Goal: Task Accomplishment & Management: Use online tool/utility

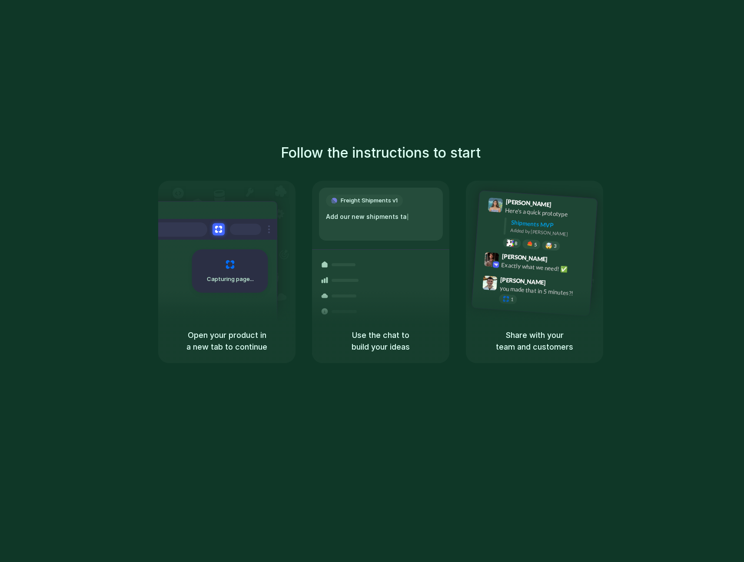
click at [430, 124] on div "Follow the instructions to start Capturing page Open your product in a new tab …" at bounding box center [380, 289] width 761 height 579
click at [572, 17] on div "Follow the instructions to start Capturing page Open your product in a new tab …" at bounding box center [380, 289] width 761 height 579
click at [655, 139] on div "Follow the instructions to start Capturing page Open your product in a new tab …" at bounding box center [380, 289] width 761 height 579
drag, startPoint x: 406, startPoint y: 112, endPoint x: 297, endPoint y: 97, distance: 110.4
click at [406, 112] on div "Follow the instructions to start Capturing page Open your product in a new tab …" at bounding box center [380, 289] width 761 height 579
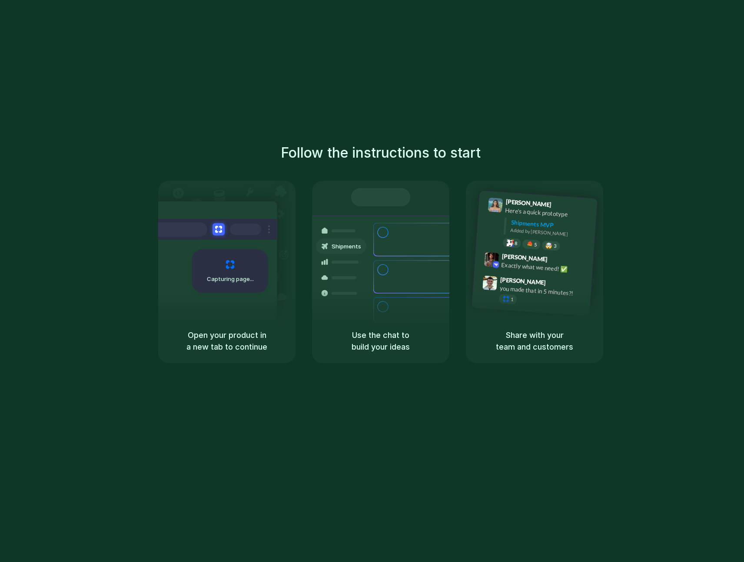
click at [357, 126] on div "Follow the instructions to start Capturing page Open your product in a new tab …" at bounding box center [380, 289] width 761 height 579
click at [322, 169] on div "Follow the instructions to start Capturing page Open your product in a new tab …" at bounding box center [381, 252] width 744 height 221
click at [393, 165] on div "Follow the instructions to start Capturing page Open your product in a new tab …" at bounding box center [381, 252] width 744 height 221
drag, startPoint x: 379, startPoint y: 235, endPoint x: 228, endPoint y: 256, distance: 152.6
click at [378, 235] on div at bounding box center [382, 232] width 10 height 10
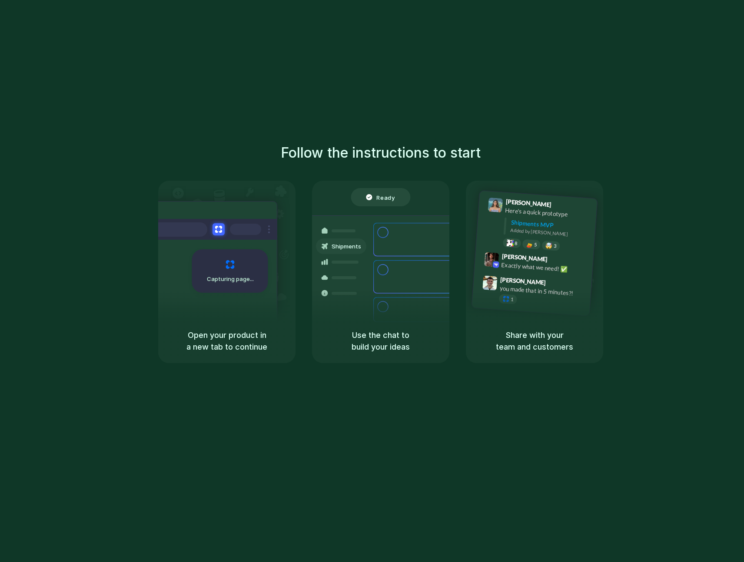
drag, startPoint x: 228, startPoint y: 256, endPoint x: 233, endPoint y: 274, distance: 18.6
click at [215, 263] on div "Capturing page" at bounding box center [230, 270] width 76 height 43
click at [290, 294] on div "Capturing page" at bounding box center [226, 250] width 137 height 138
click at [388, 297] on div "Bulk order processing 8 pallets • Warehouse B • Packed" at bounding box center [431, 309] width 117 height 25
click at [561, 283] on div "[PERSON_NAME] 9:47 AM" at bounding box center [543, 283] width 87 height 16
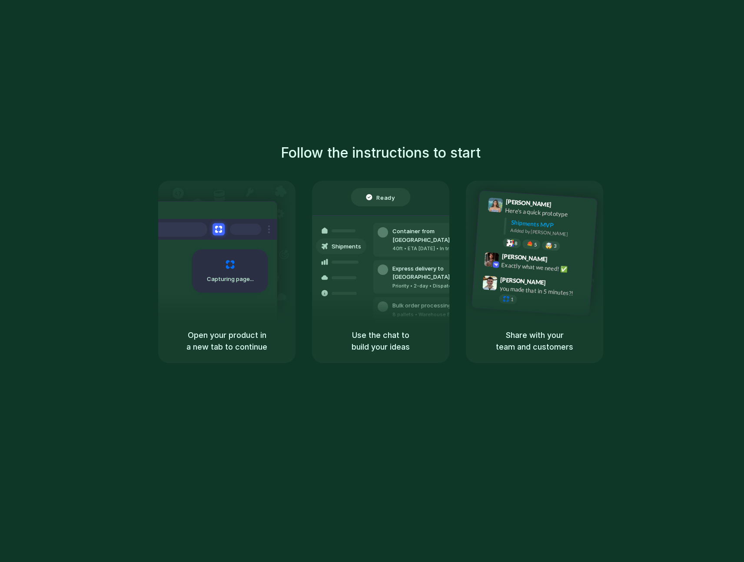
drag, startPoint x: 303, startPoint y: 66, endPoint x: 294, endPoint y: 66, distance: 8.7
click at [294, 66] on div "Follow the instructions to start Capturing page Open your product in a new tab …" at bounding box center [380, 289] width 761 height 579
click at [222, 37] on div "Follow the instructions to start Capturing page Open your product in a new tab …" at bounding box center [380, 289] width 761 height 579
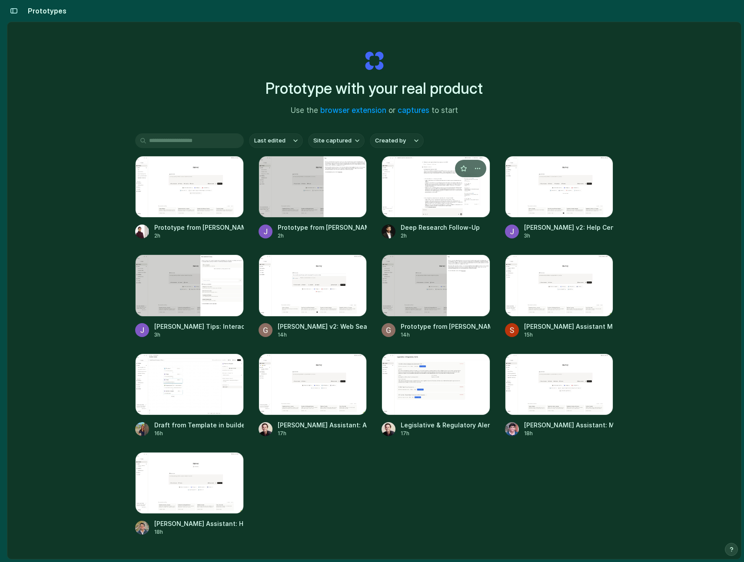
click at [420, 209] on div at bounding box center [435, 187] width 109 height 62
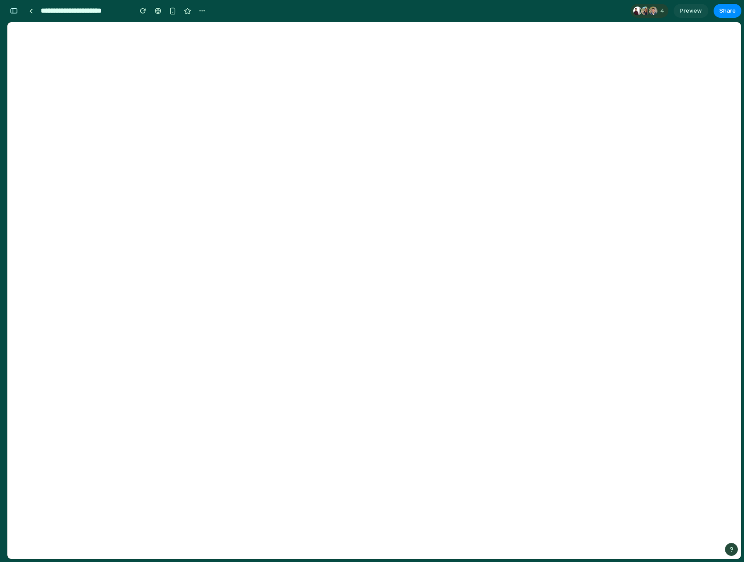
scroll to position [163, 0]
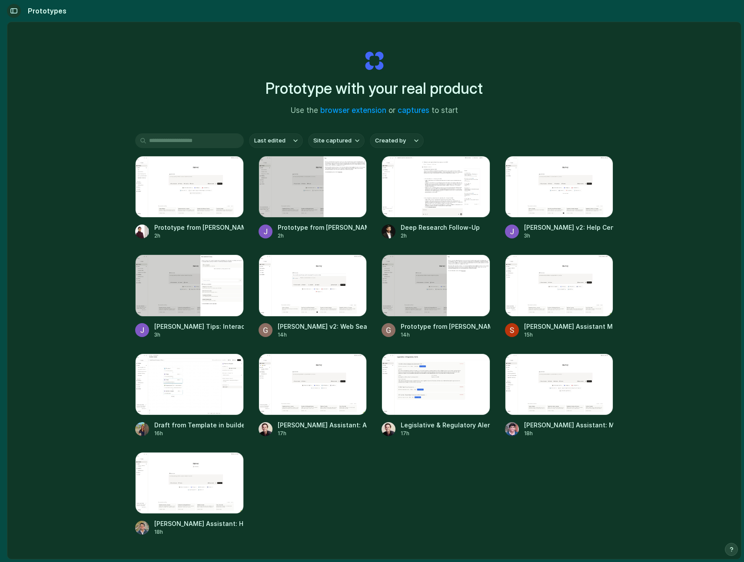
click at [9, 15] on button "button" at bounding box center [14, 11] width 14 height 14
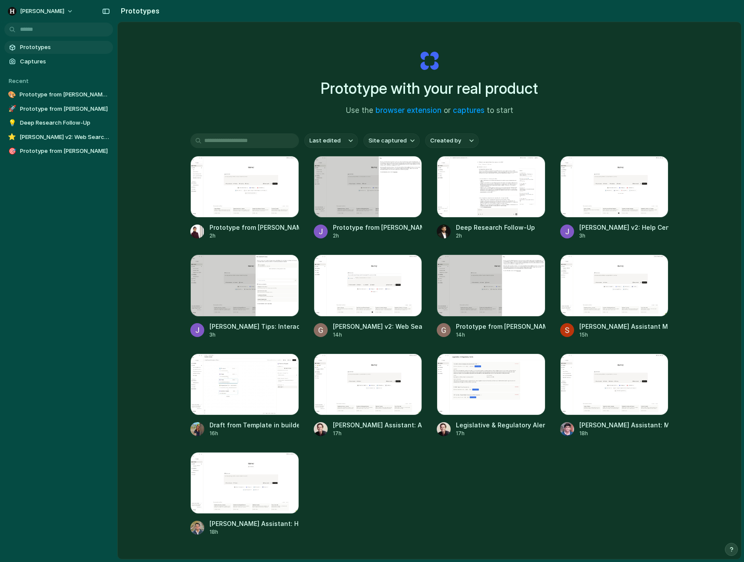
click at [174, 75] on div "Prototype with your real product Use the browser extension or captures to start…" at bounding box center [429, 313] width 623 height 583
click at [45, 58] on span "Captures" at bounding box center [64, 61] width 89 height 9
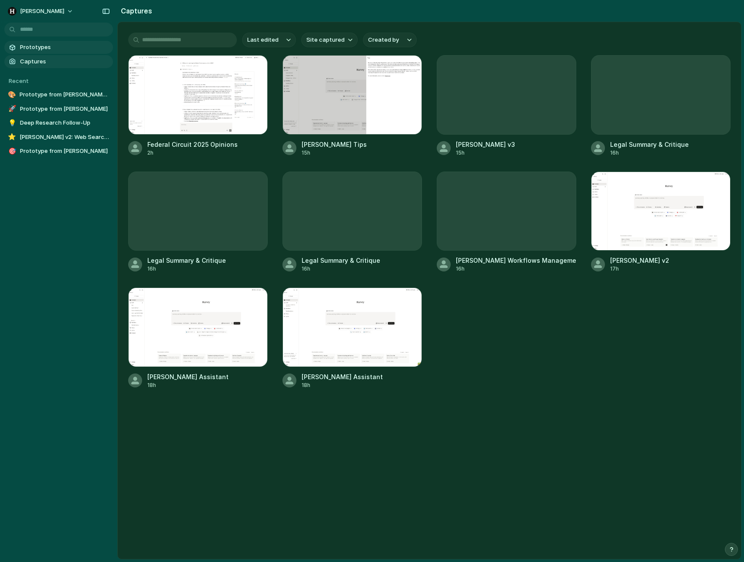
click at [60, 50] on span "Prototypes" at bounding box center [64, 47] width 89 height 9
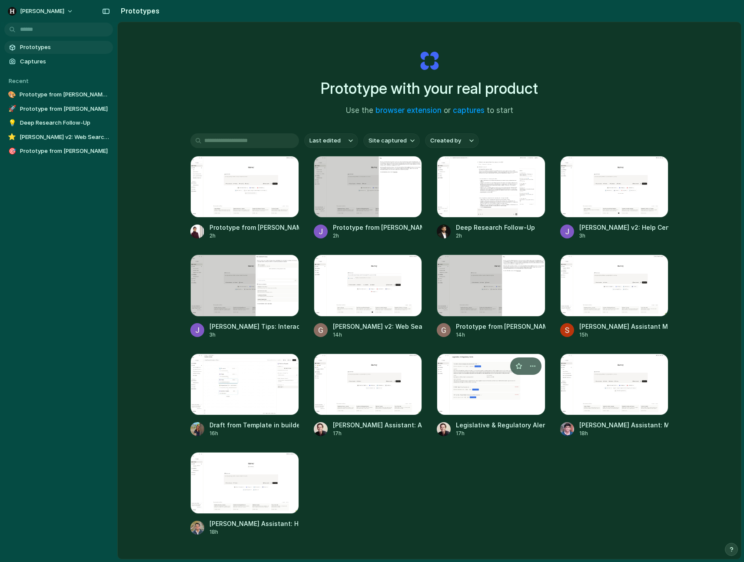
click at [483, 383] on div at bounding box center [491, 385] width 109 height 62
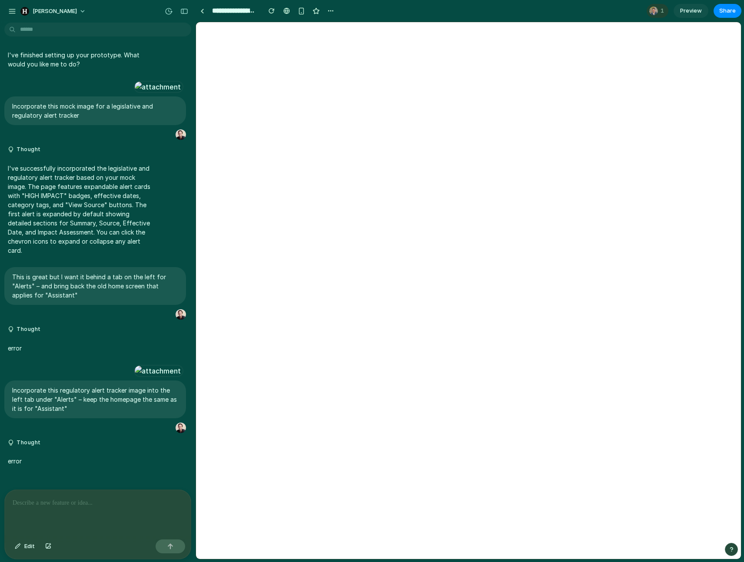
scroll to position [173, 0]
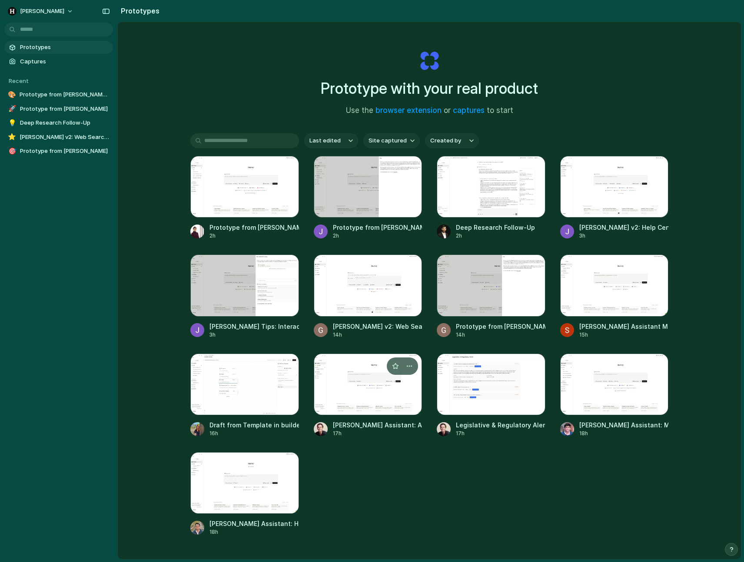
click at [376, 398] on div at bounding box center [368, 385] width 109 height 62
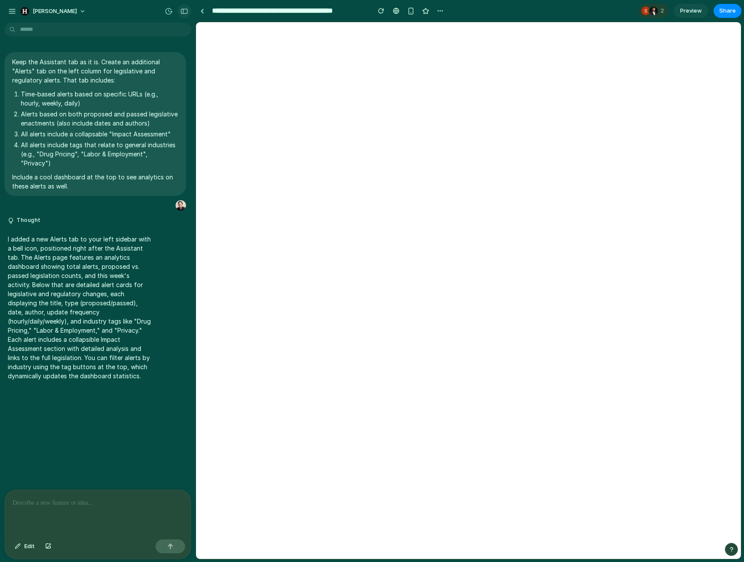
click at [187, 13] on div "button" at bounding box center [184, 11] width 8 height 6
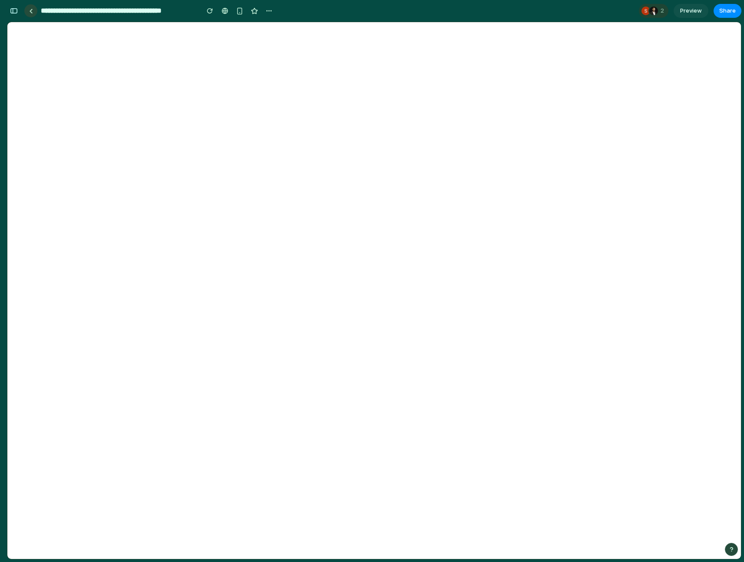
click at [29, 13] on link at bounding box center [30, 10] width 13 height 13
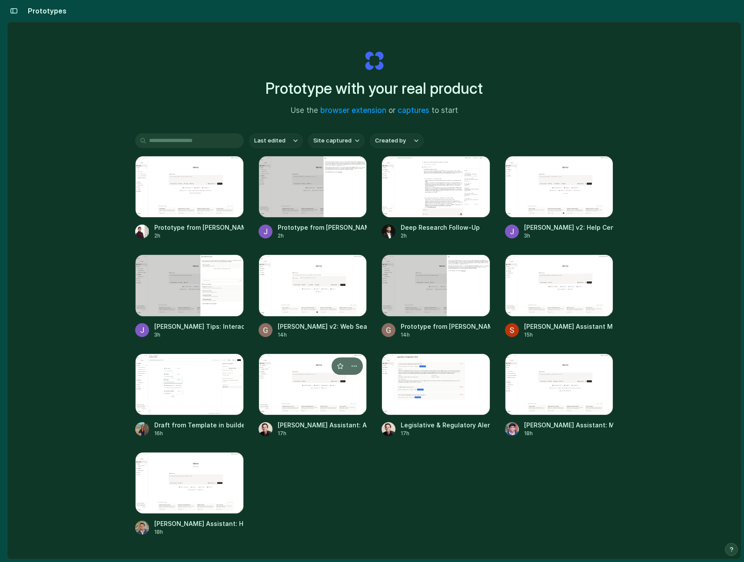
click at [316, 397] on div at bounding box center [312, 385] width 109 height 62
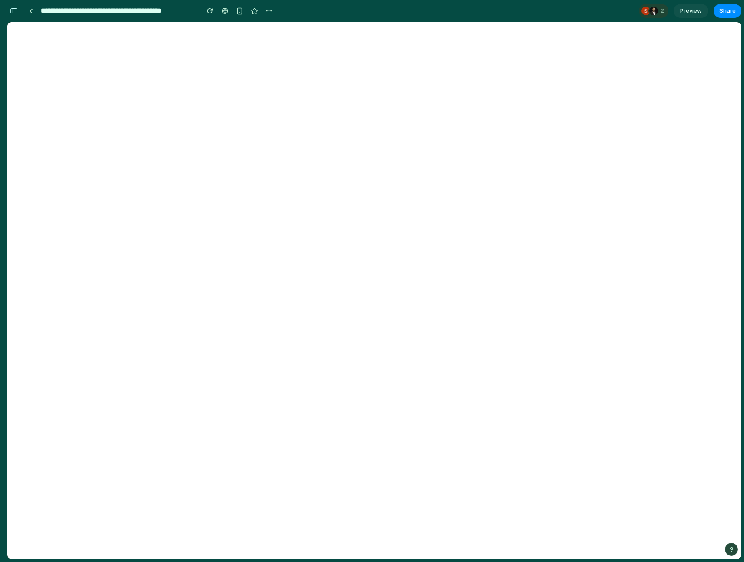
scroll to position [295, 0]
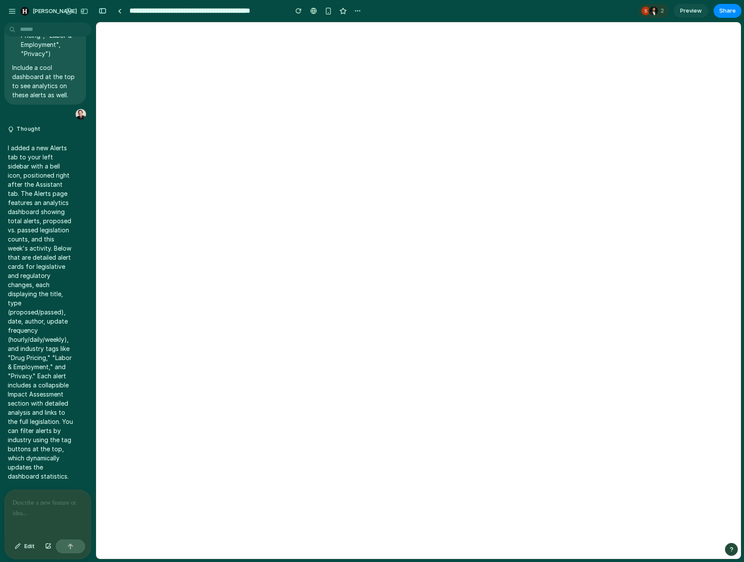
click at [3, 11] on div at bounding box center [4, 281] width 8 height 562
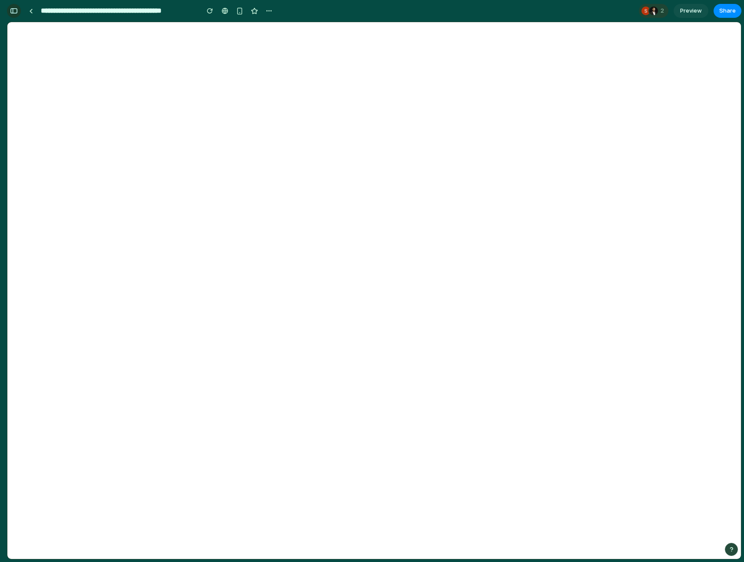
click at [17, 11] on div "button" at bounding box center [14, 11] width 8 height 6
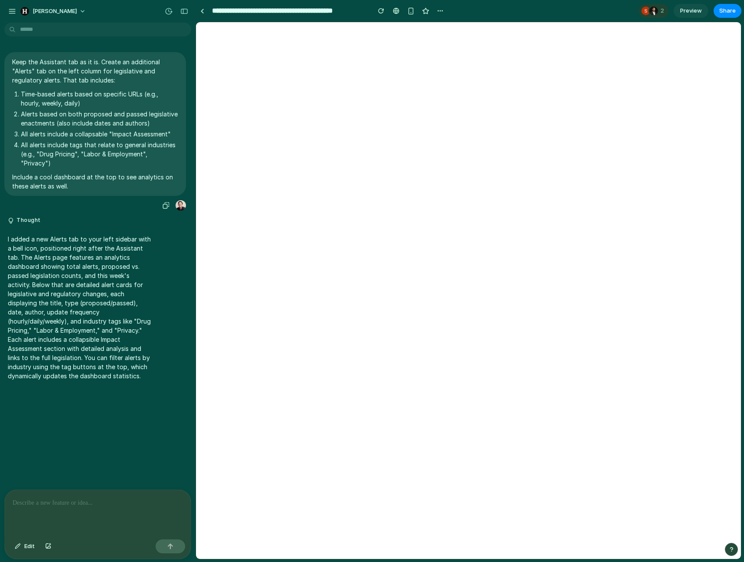
drag, startPoint x: 21, startPoint y: 67, endPoint x: 84, endPoint y: 166, distance: 117.1
click at [84, 167] on span "Keep the Assistant tab as it is. Create an additional "Alerts" tab on the left …" at bounding box center [95, 123] width 166 height 133
drag, startPoint x: 65, startPoint y: 192, endPoint x: 36, endPoint y: 85, distance: 111.2
click at [30, 84] on span "Keep the Assistant tab as it is. Create an additional "Alerts" tab on the left …" at bounding box center [95, 123] width 166 height 133
click at [188, 7] on button "button" at bounding box center [184, 11] width 14 height 14
